Goal: Information Seeking & Learning: Learn about a topic

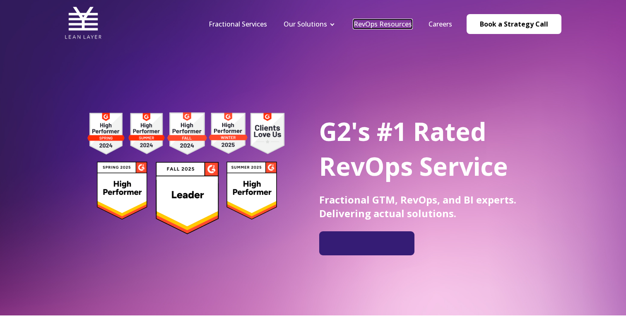
click at [374, 22] on link "RevOps Resources" at bounding box center [383, 23] width 58 height 9
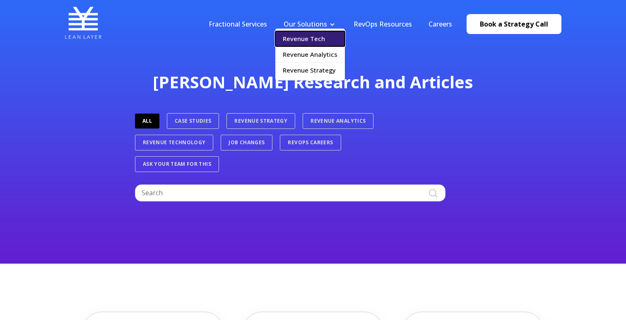
click at [307, 41] on link "Revenue Tech" at bounding box center [310, 38] width 70 height 15
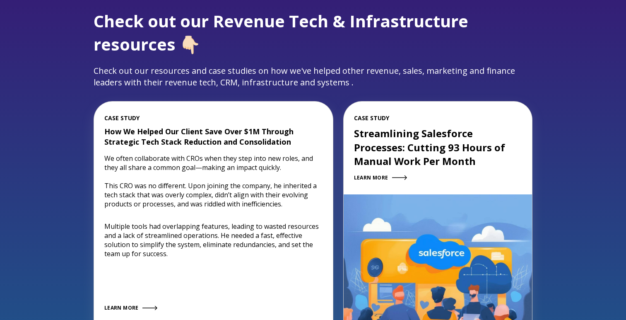
scroll to position [966, 0]
